Goal: Task Accomplishment & Management: Complete application form

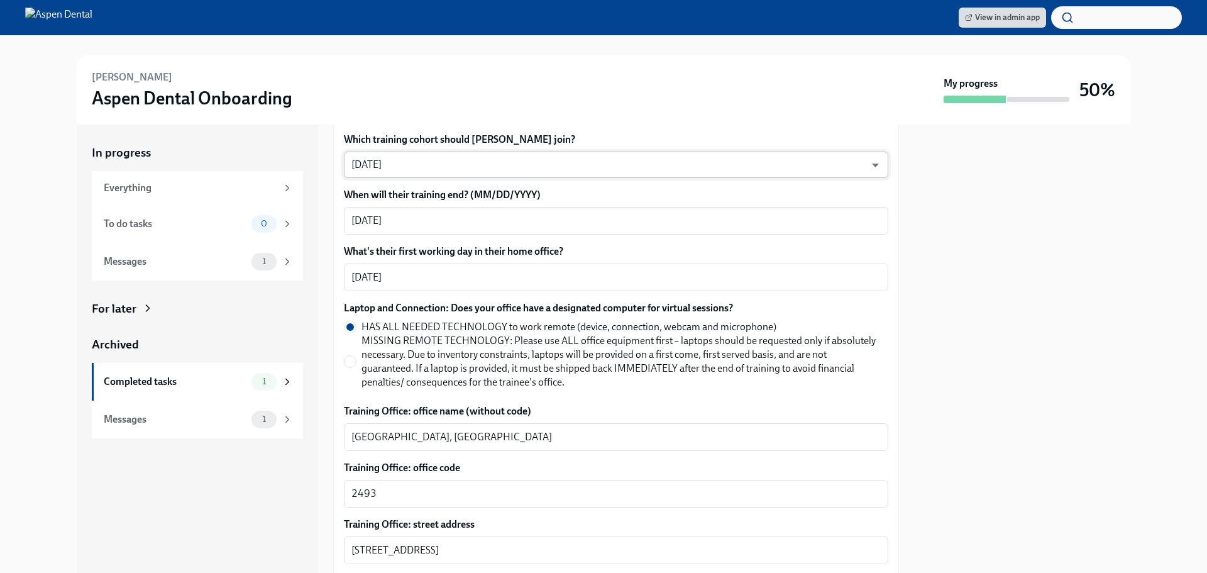
scroll to position [314, 0]
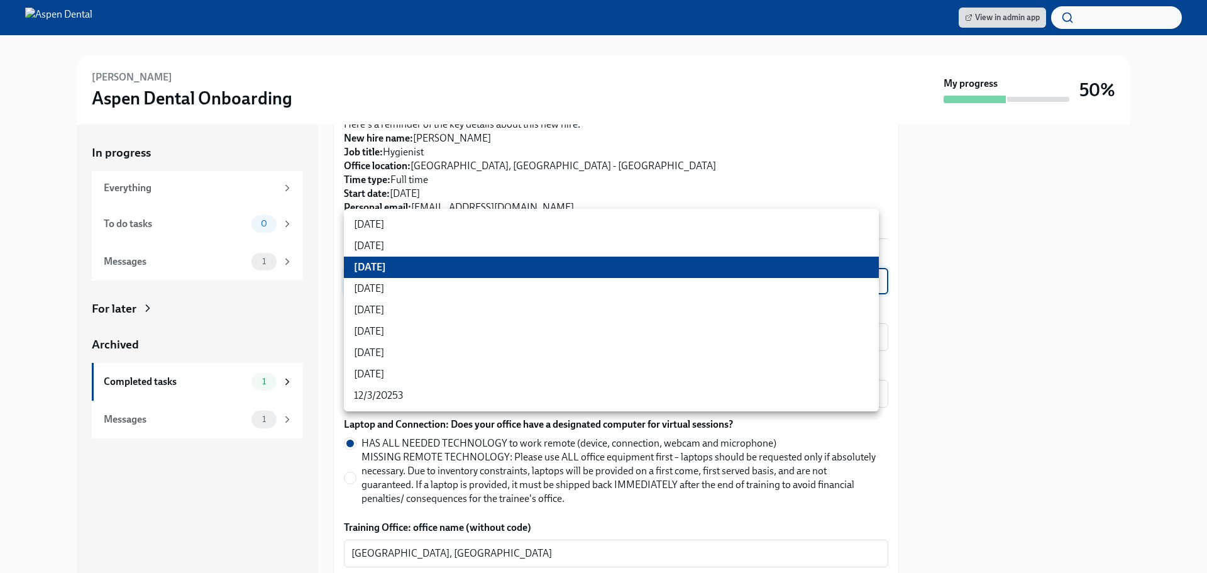
click at [450, 266] on body "View in admin app [PERSON_NAME] Aspen Dental Onboarding My progress 50% In prog…" at bounding box center [603, 286] width 1207 height 573
click at [450, 266] on li "[DATE]" at bounding box center [611, 267] width 535 height 21
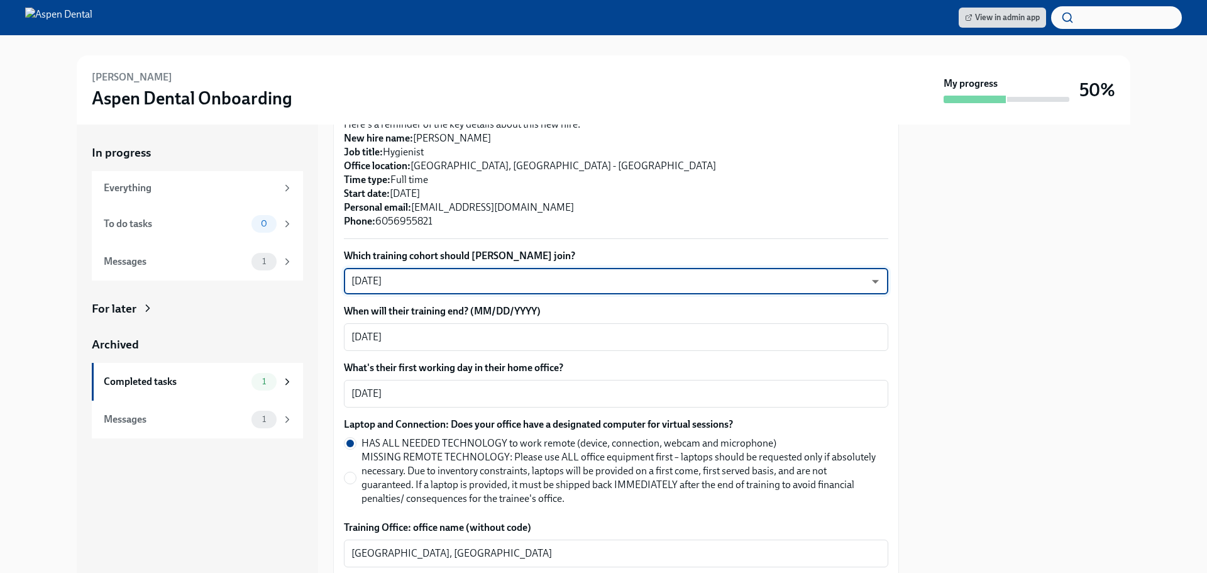
click at [450, 266] on body "View in admin app [PERSON_NAME] Aspen Dental Onboarding My progress 50% In prog…" at bounding box center [603, 286] width 1207 height 573
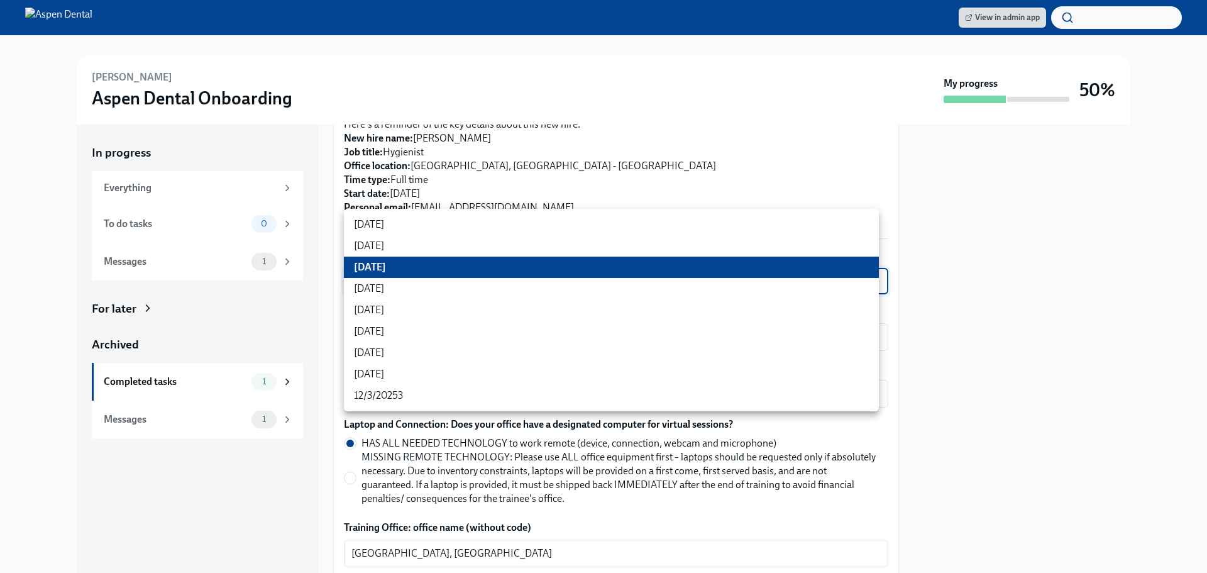
click at [398, 293] on li "[DATE]" at bounding box center [611, 288] width 535 height 21
type input "rtYPevC7n"
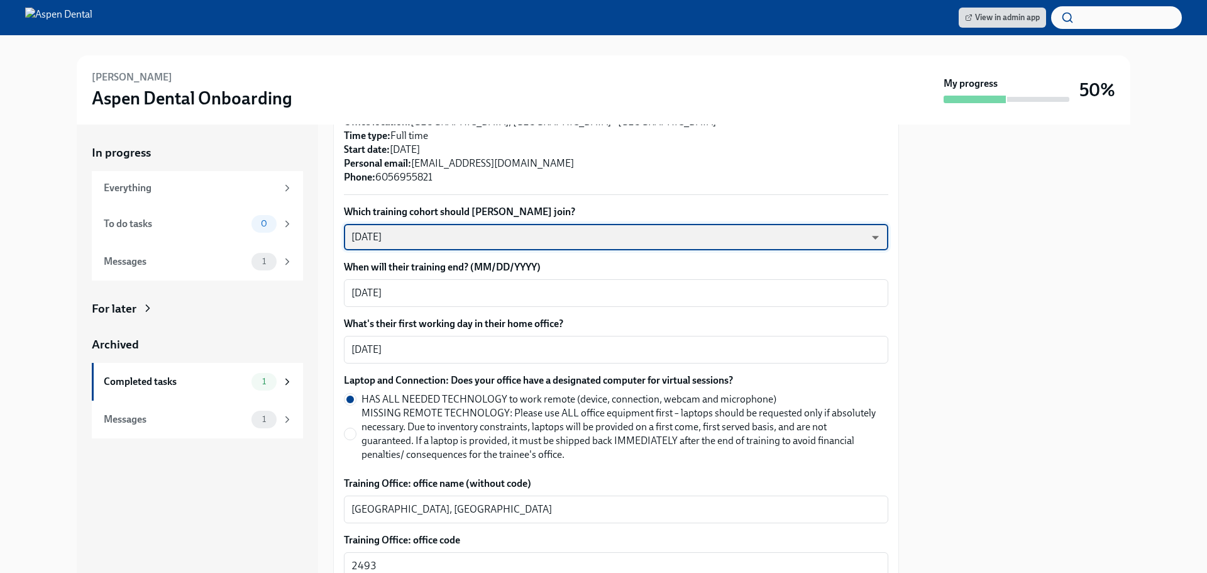
scroll to position [377, 0]
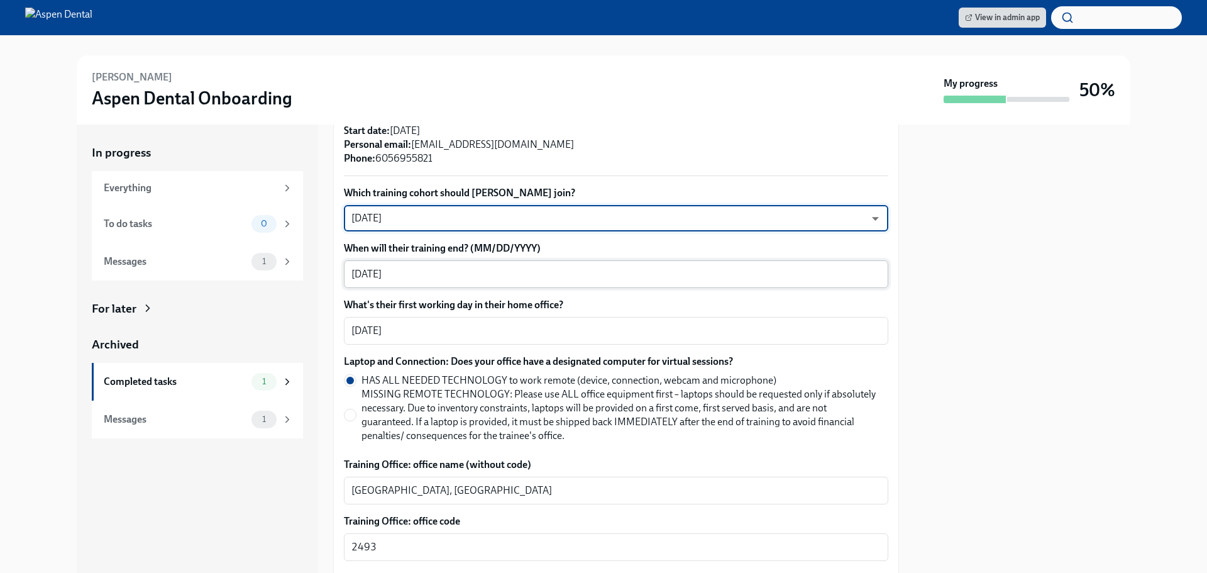
click at [420, 267] on textarea "[DATE]" at bounding box center [615, 274] width 529 height 15
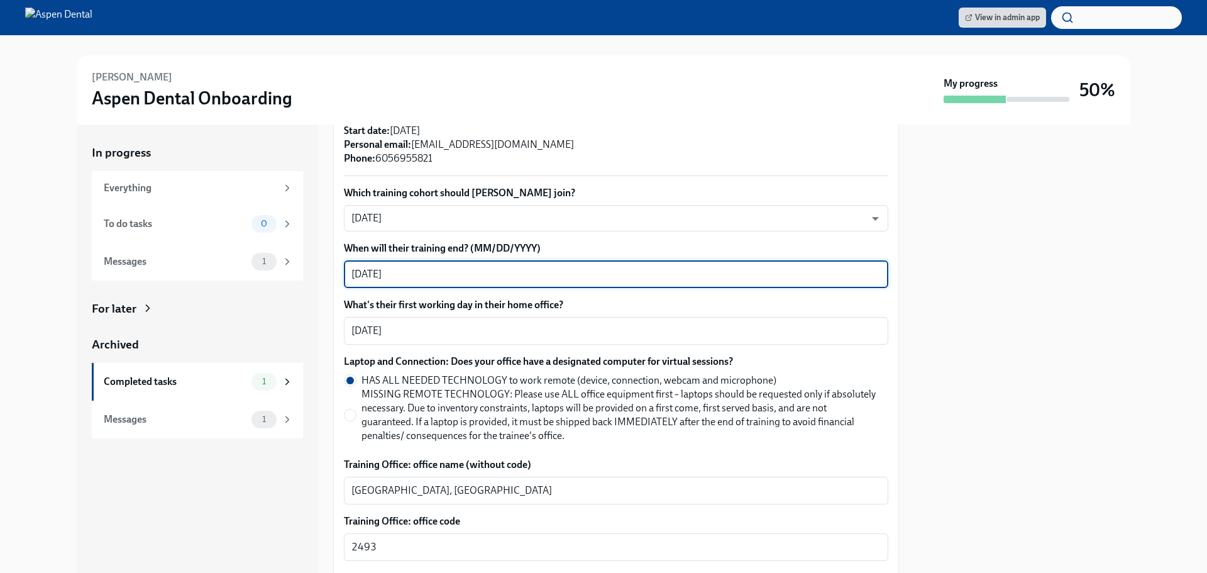
click at [420, 267] on textarea "[DATE]" at bounding box center [615, 274] width 529 height 15
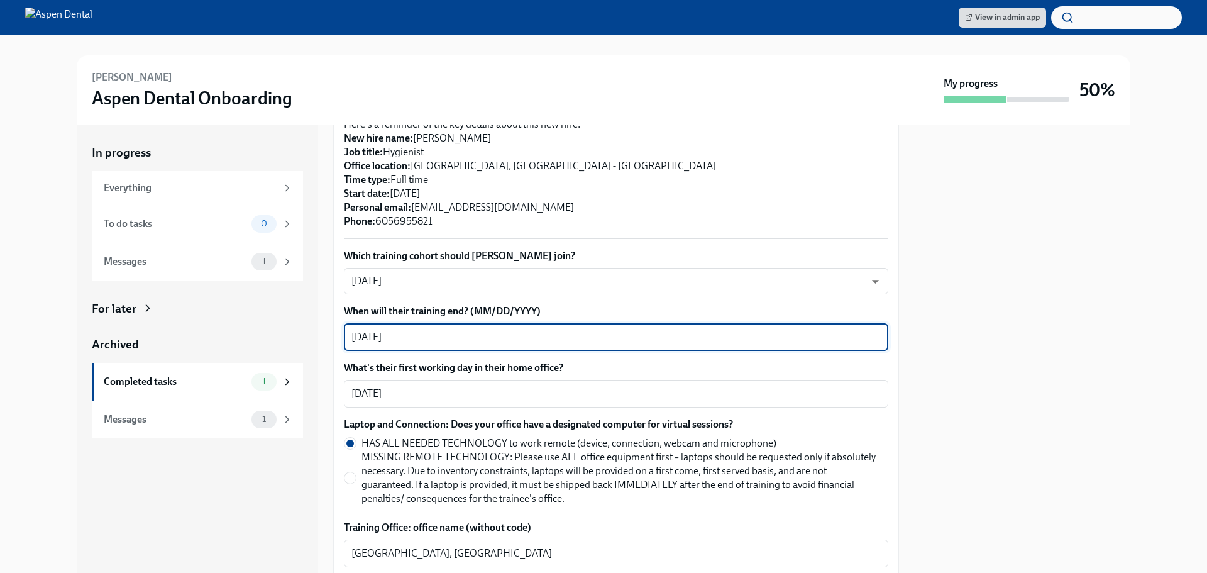
click at [409, 330] on textarea "[DATE]" at bounding box center [615, 336] width 529 height 15
click at [421, 329] on textarea "[DATE]" at bounding box center [615, 336] width 529 height 15
drag, startPoint x: 421, startPoint y: 323, endPoint x: 294, endPoint y: 321, distance: 126.4
click at [294, 321] on div "In progress Everything To do tasks 0 Messages 1 For later Archived Completed ta…" at bounding box center [604, 349] width 1054 height 448
click at [376, 329] on textarea "[DATE]" at bounding box center [615, 336] width 529 height 15
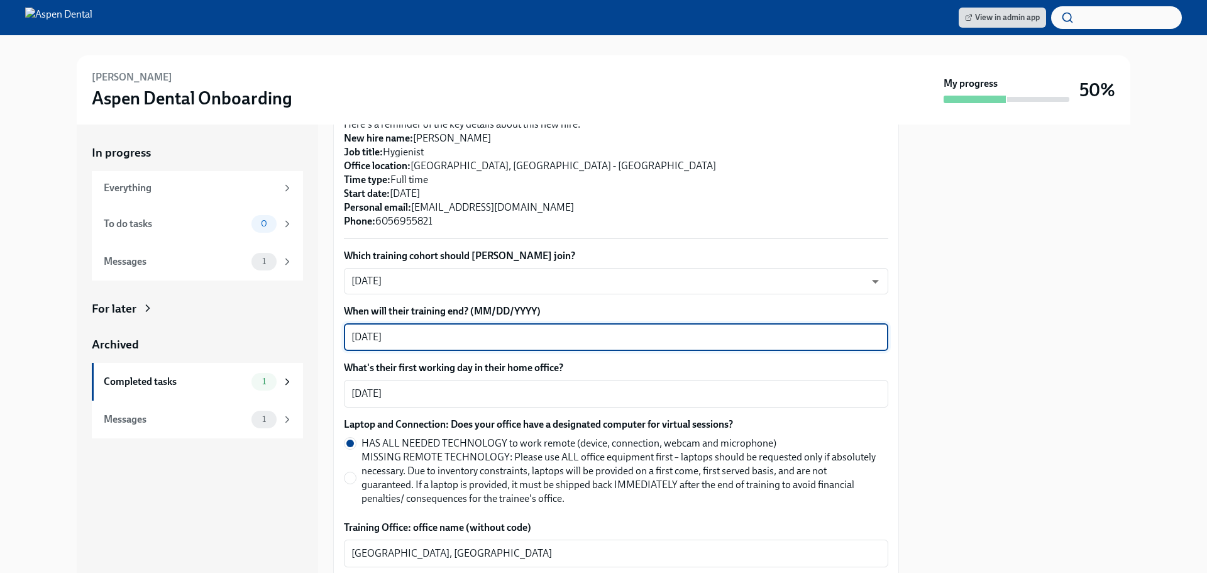
drag, startPoint x: 378, startPoint y: 323, endPoint x: 370, endPoint y: 319, distance: 8.8
click at [370, 329] on textarea "[DATE]" at bounding box center [615, 336] width 529 height 15
type textarea "[DATE]"
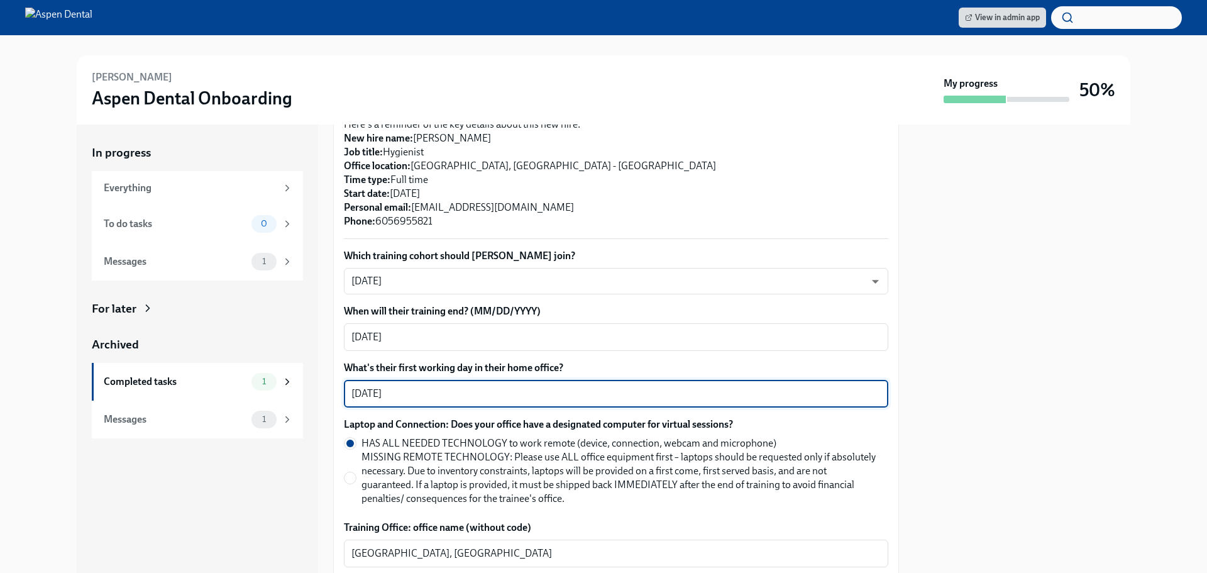
click at [433, 386] on textarea "09/02/2025" at bounding box center [615, 393] width 529 height 15
drag, startPoint x: 377, startPoint y: 379, endPoint x: 368, endPoint y: 382, distance: 9.3
click at [368, 386] on textarea "09/02/2025" at bounding box center [615, 393] width 529 height 15
type textarea "09/22/2025"
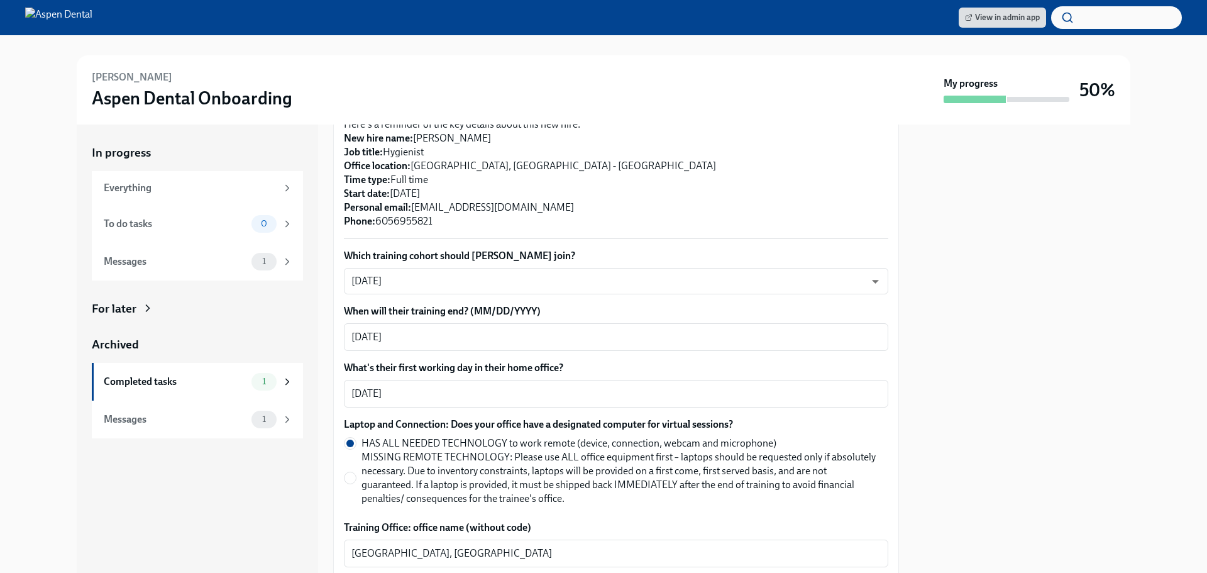
click at [1011, 383] on div at bounding box center [1022, 349] width 216 height 448
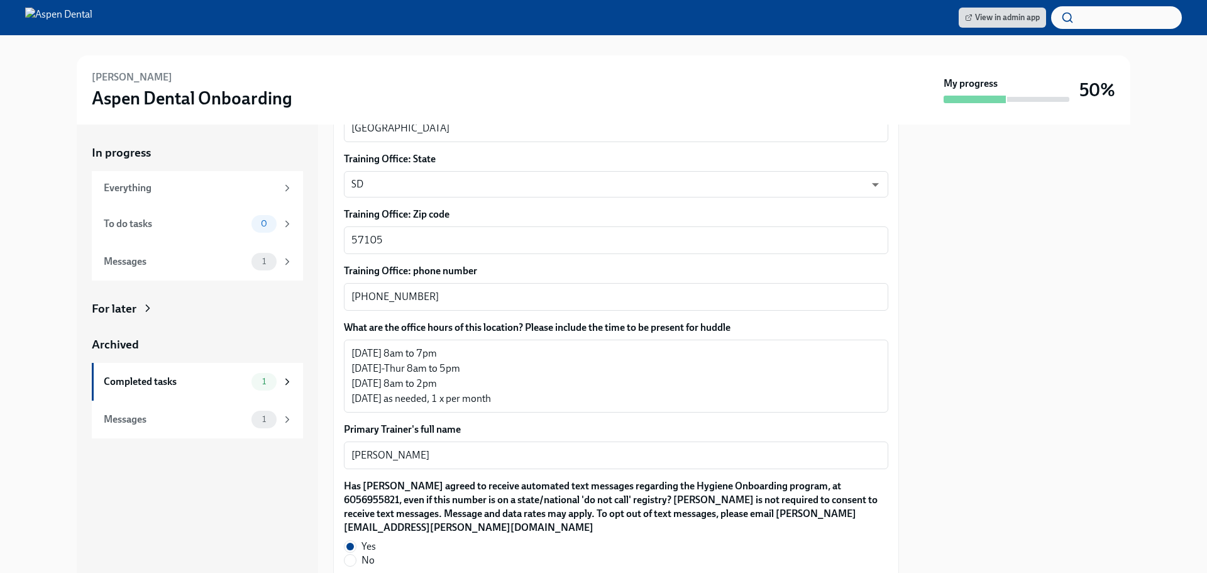
scroll to position [943, 0]
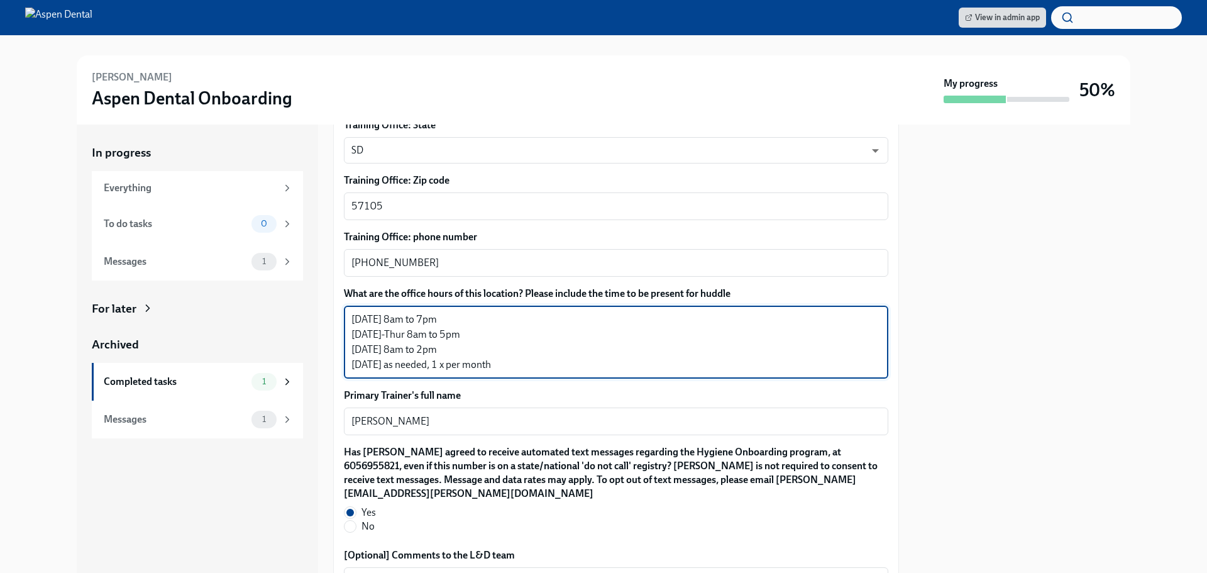
drag, startPoint x: 503, startPoint y: 347, endPoint x: 343, endPoint y: 357, distance: 160.0
click at [343, 357] on div "Please provide a few extra details so we can register Flannery for their virtua…" at bounding box center [616, 51] width 566 height 1393
click at [623, 324] on textarea "Monday 8am to 7pm Tuesday-Thur 8am to 5pm Friday 8am to 2pm Saturday as needed,…" at bounding box center [615, 342] width 529 height 60
click at [542, 356] on textarea "Monday 8am to 7pm Tuesday-Thur 8am to 5pm Friday 8am to 2pm Saturday as needed,…" at bounding box center [615, 342] width 529 height 60
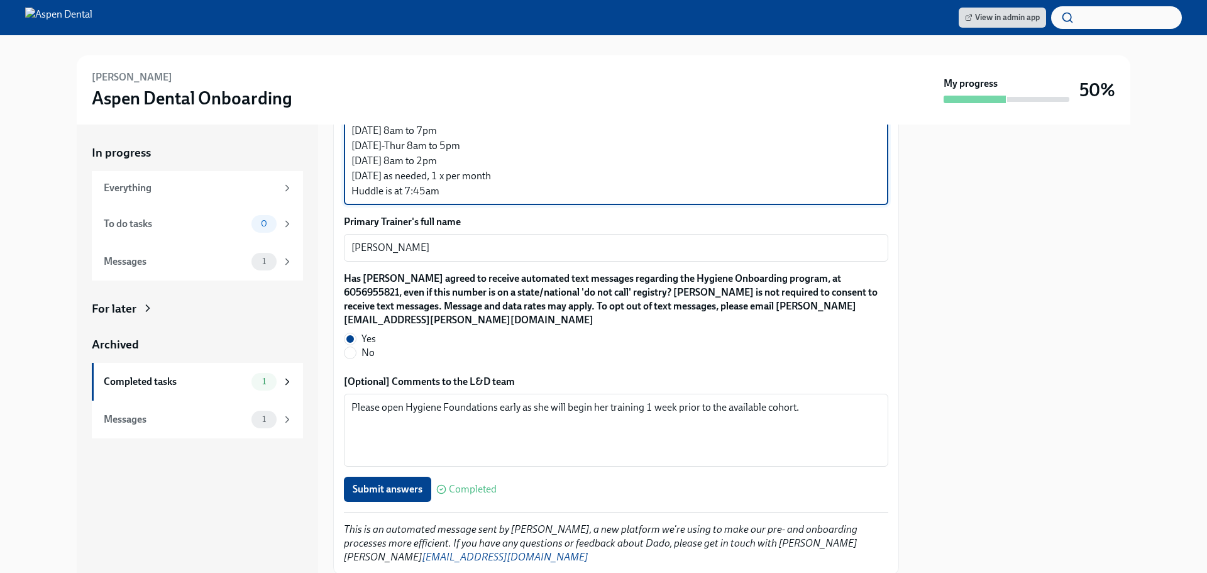
scroll to position [1160, 0]
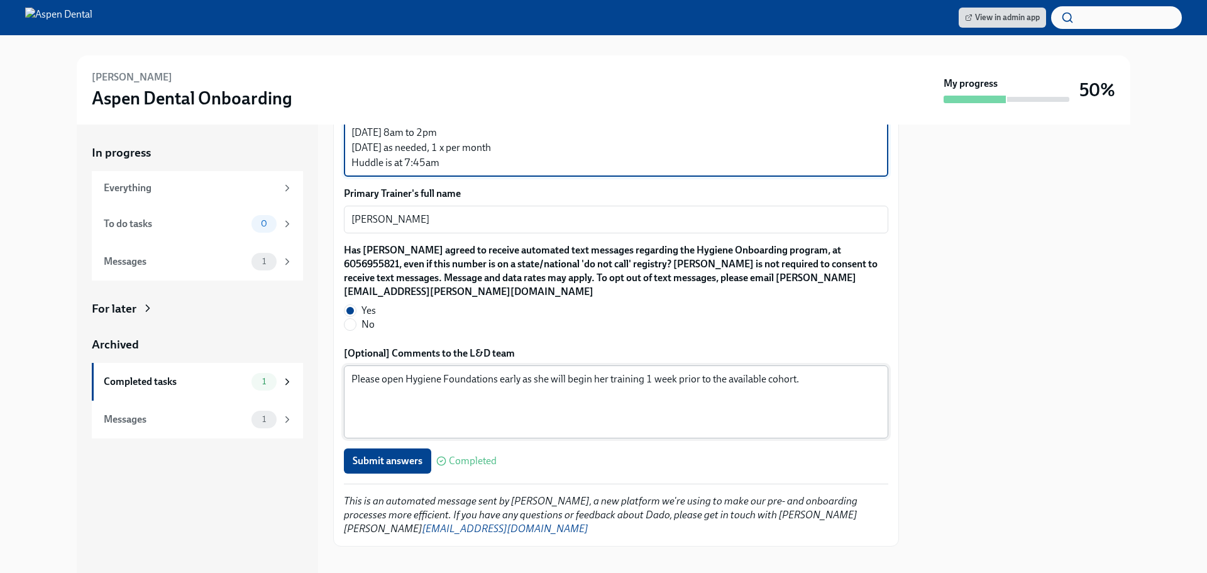
type textarea "Monday 8am to 7pm Tuesday-Thur 8am to 5pm Friday 8am to 2pm Saturday as needed,…"
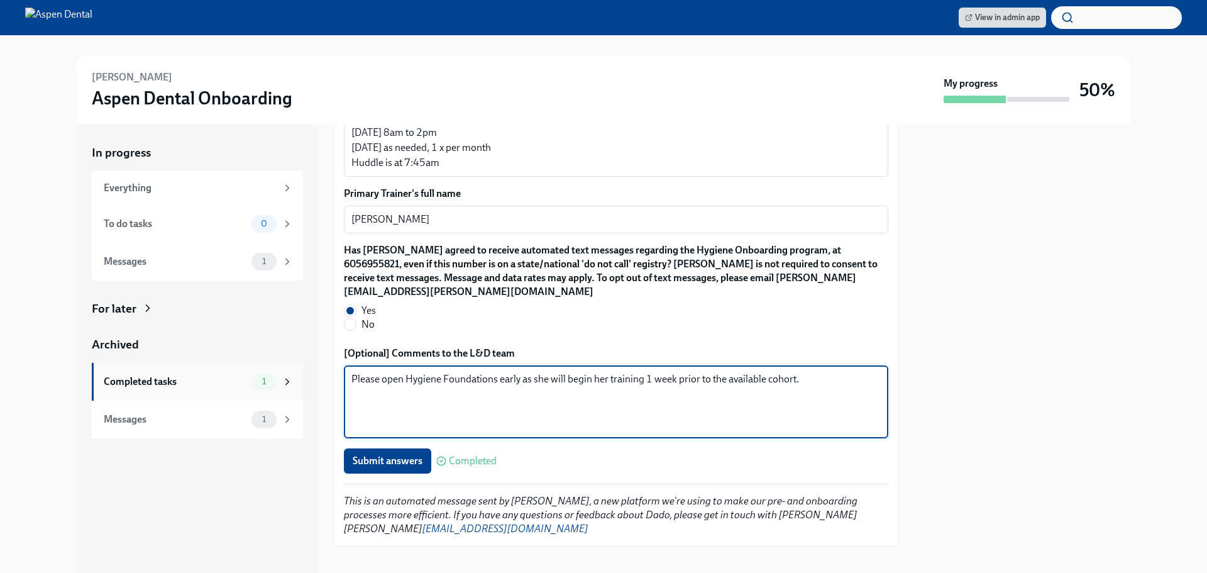
drag, startPoint x: 821, startPoint y: 367, endPoint x: 287, endPoint y: 390, distance: 534.3
click at [287, 390] on div "In progress Everything To do tasks 0 Messages 1 For later Archived Completed ta…" at bounding box center [604, 349] width 1054 height 448
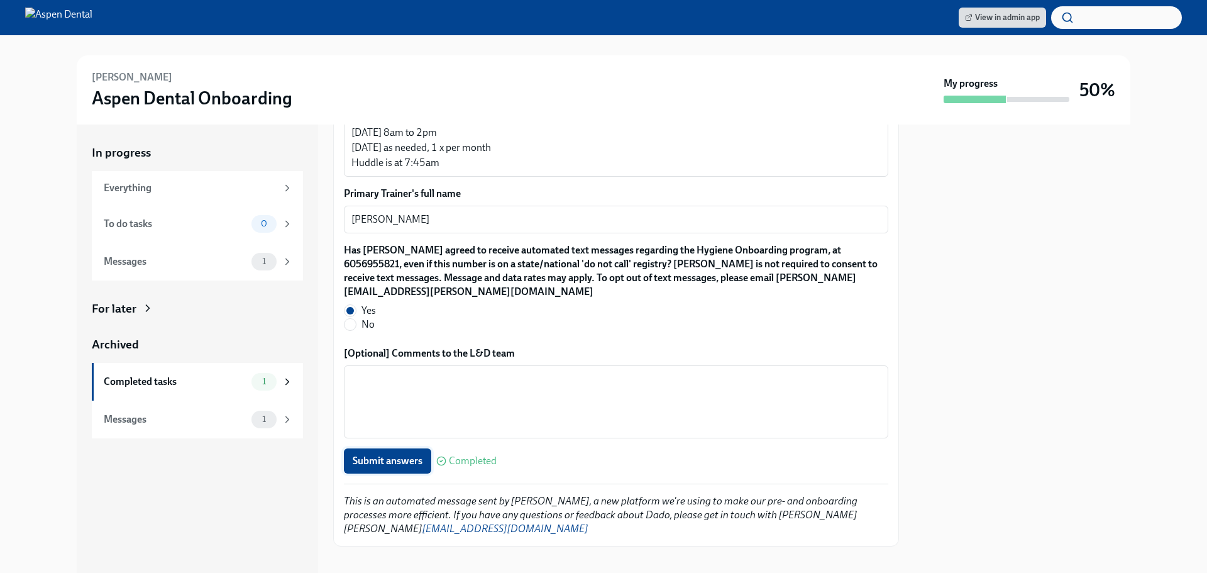
click at [374, 455] on span "Submit answers" at bounding box center [388, 461] width 70 height 13
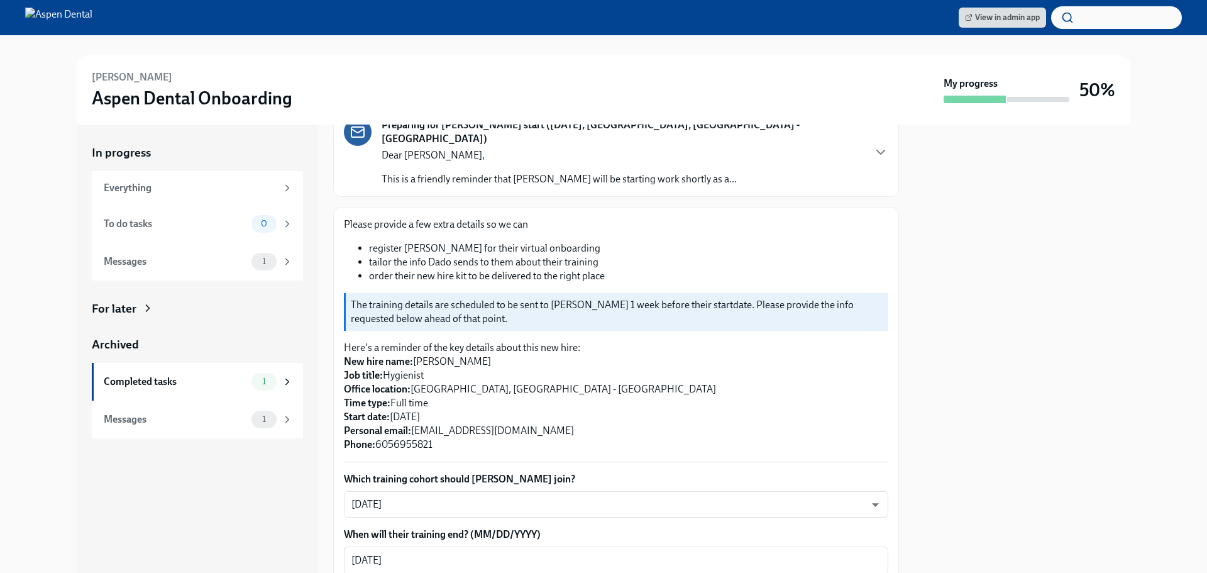
scroll to position [0, 0]
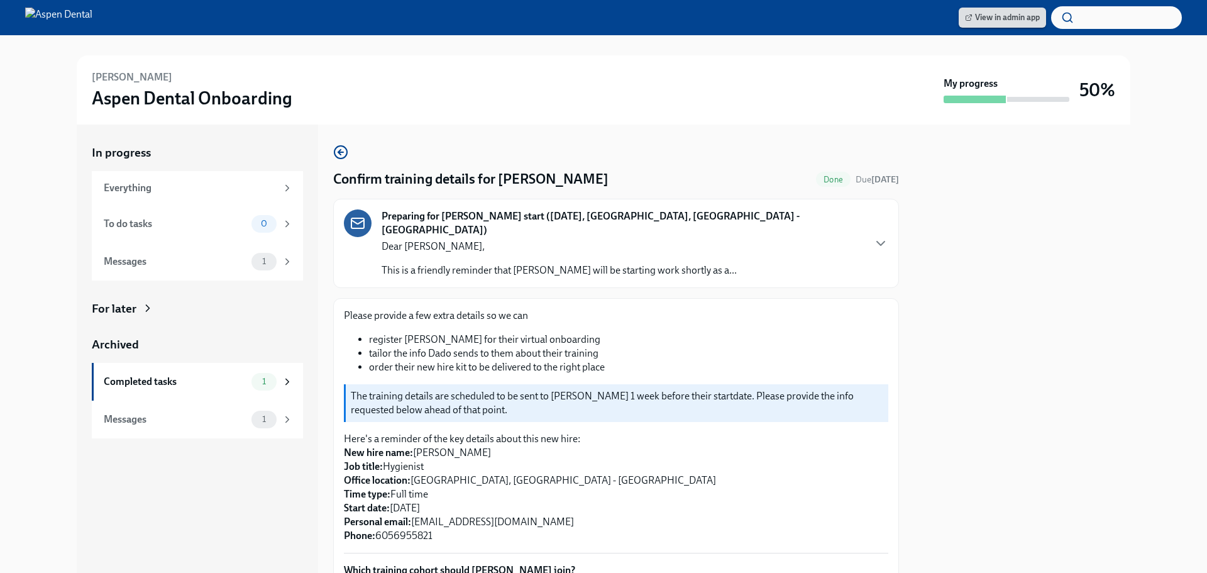
click at [994, 20] on span "View in admin app" at bounding box center [1002, 17] width 75 height 13
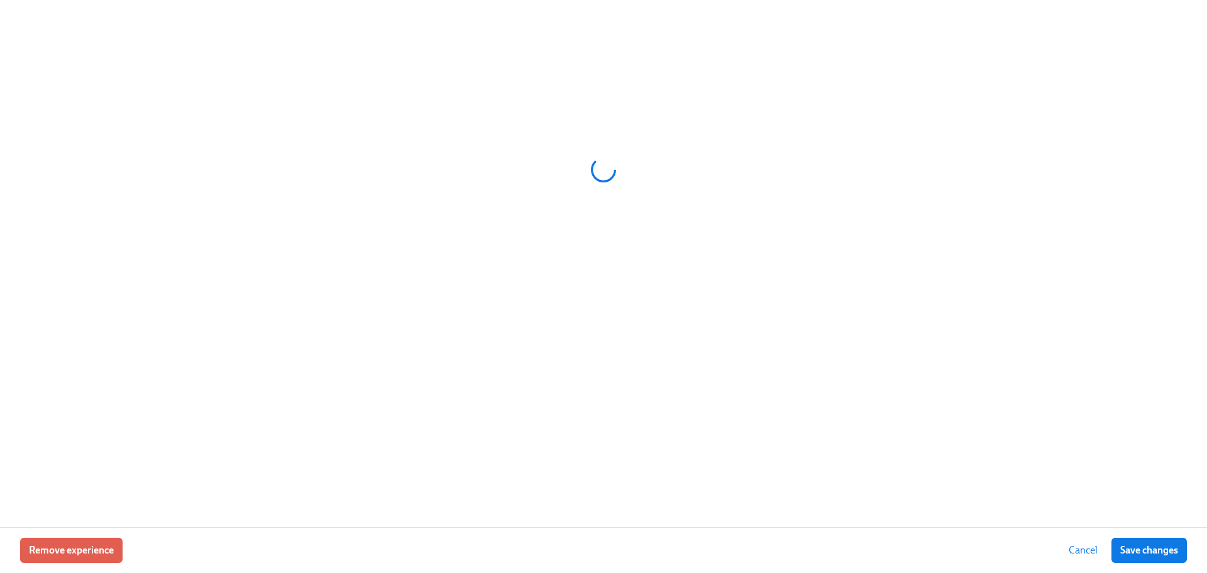
scroll to position [0, 10923]
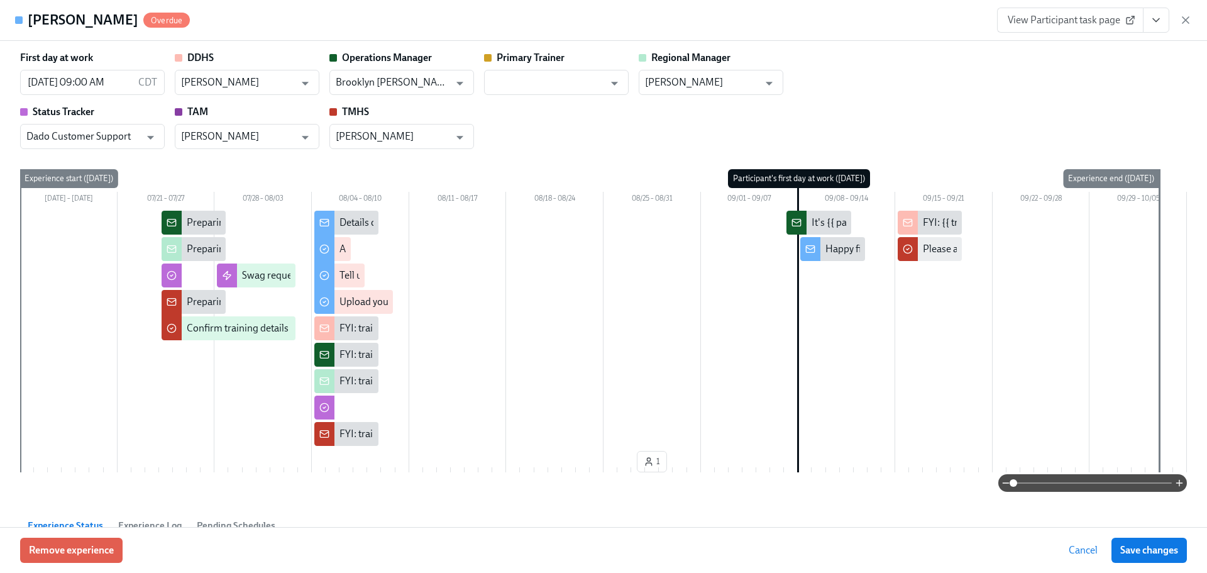
type input "[PERSON_NAME]"
type input "Brooklyn [PERSON_NAME]"
type input "[PERSON_NAME]"
type input "Dado Customer Support"
type input "[PERSON_NAME]"
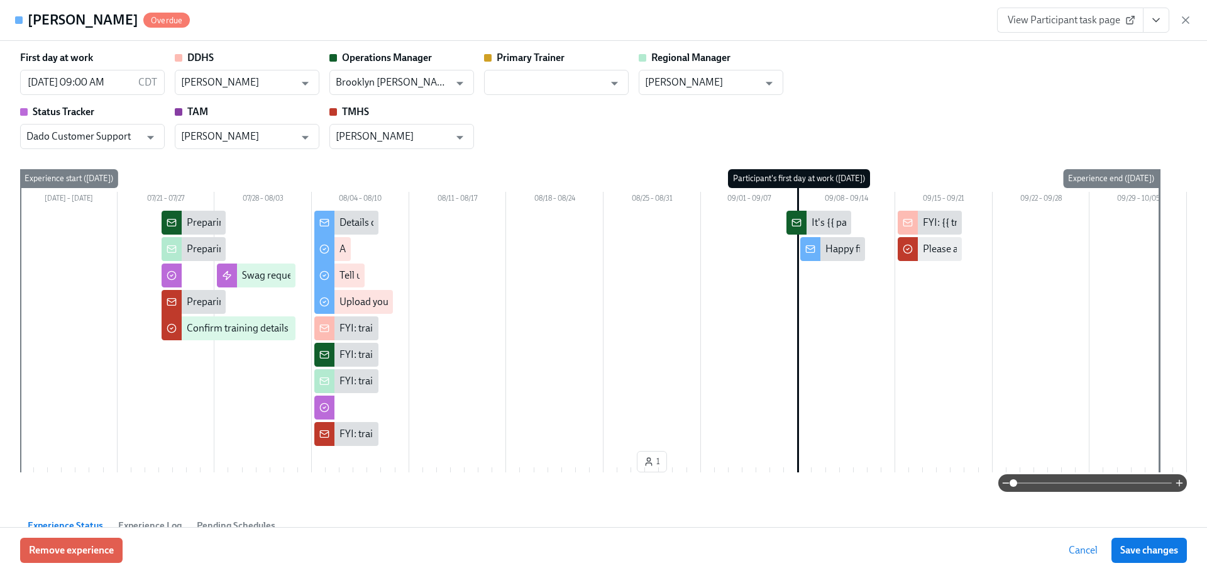
type input "[PERSON_NAME]"
type input "Brooklyn [PERSON_NAME]"
type input "[PERSON_NAME]"
type input "Dado Customer Support"
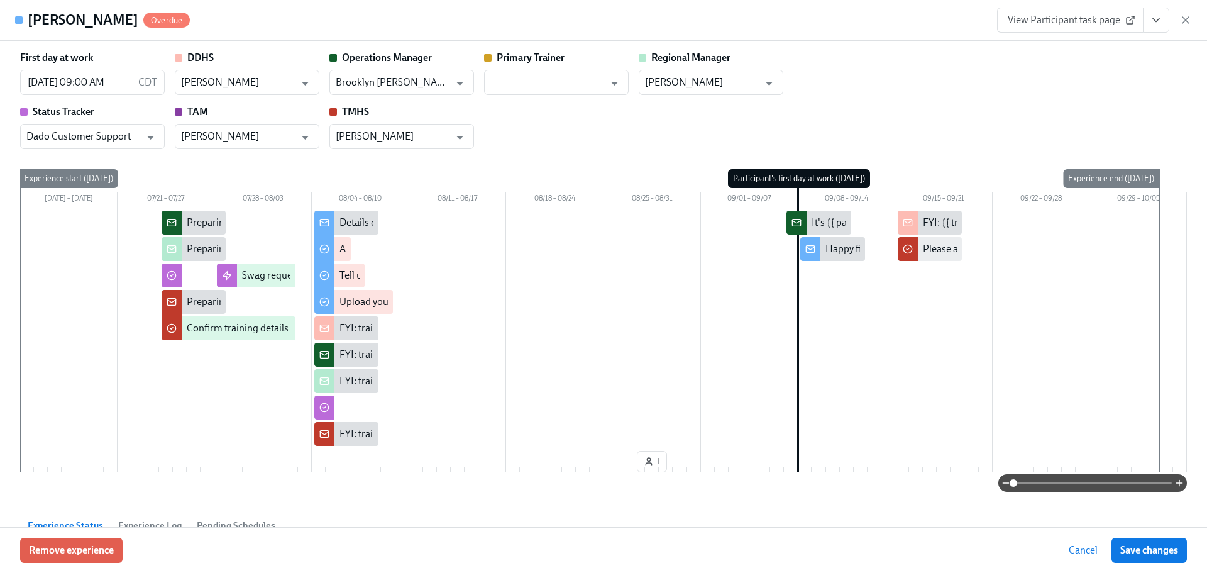
type input "[PERSON_NAME]"
click at [588, 84] on input "text" at bounding box center [547, 82] width 114 height 25
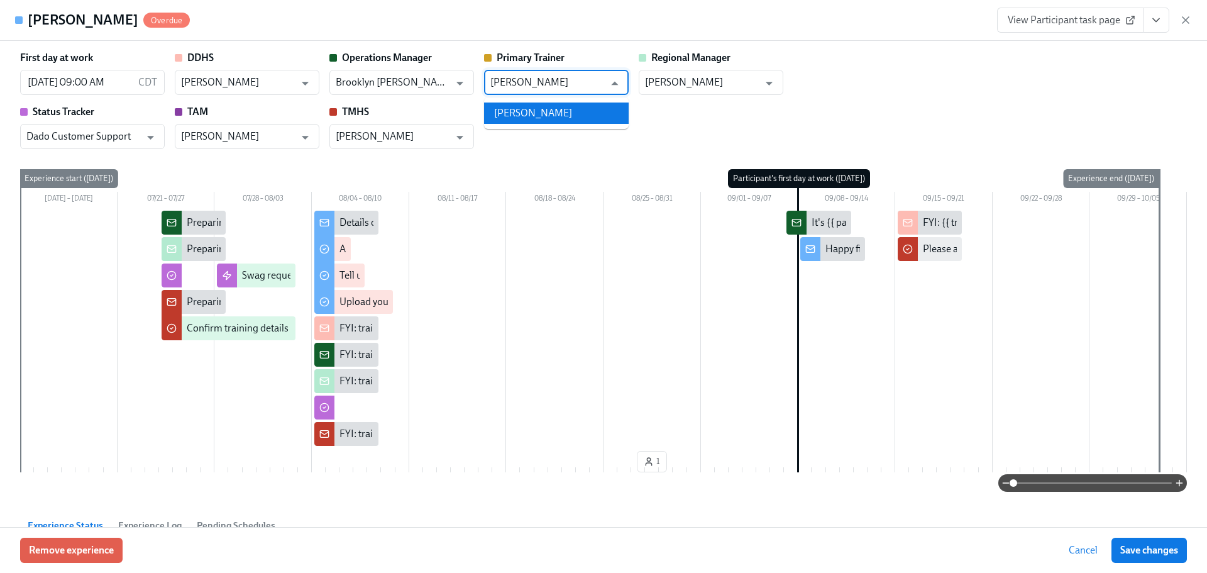
click at [536, 113] on li "[PERSON_NAME]" at bounding box center [556, 112] width 145 height 21
type input "[PERSON_NAME]"
drag, startPoint x: 914, startPoint y: 75, endPoint x: 904, endPoint y: 79, distance: 11.3
click at [911, 78] on div "First day at work [DATE] 09:00 AM CDT ​ DDHS [PERSON_NAME] ​ Operations Manager…" at bounding box center [603, 100] width 1167 height 98
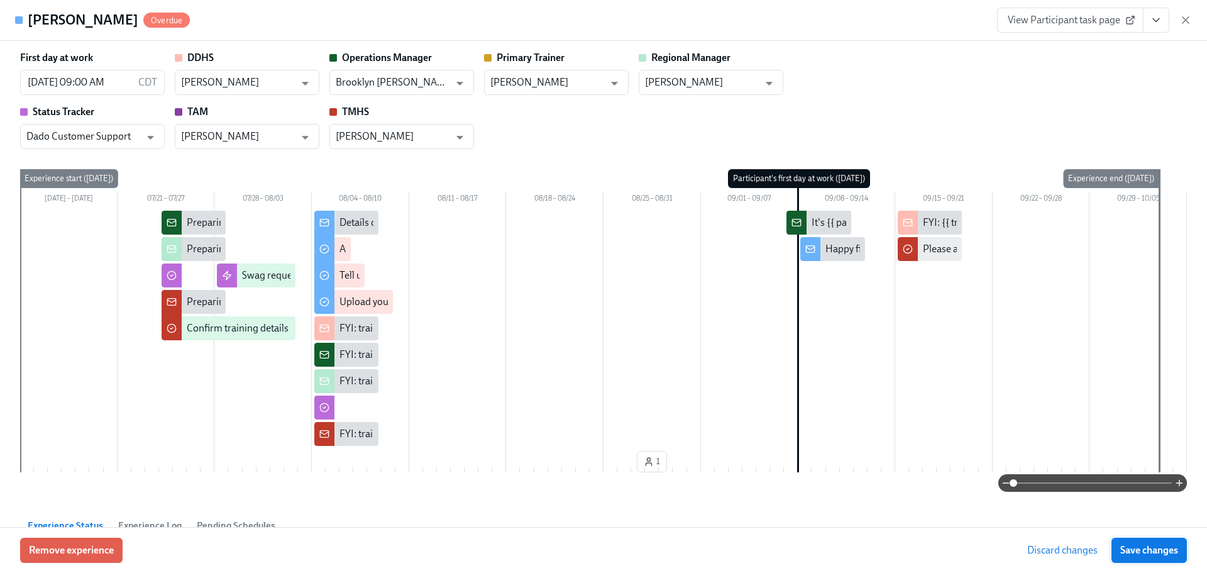
click at [1145, 551] on span "Save changes" at bounding box center [1150, 550] width 58 height 13
type input "[PERSON_NAME]"
click at [1144, 553] on span "Save changes" at bounding box center [1150, 550] width 58 height 13
